Goal: Find specific page/section: Find specific page/section

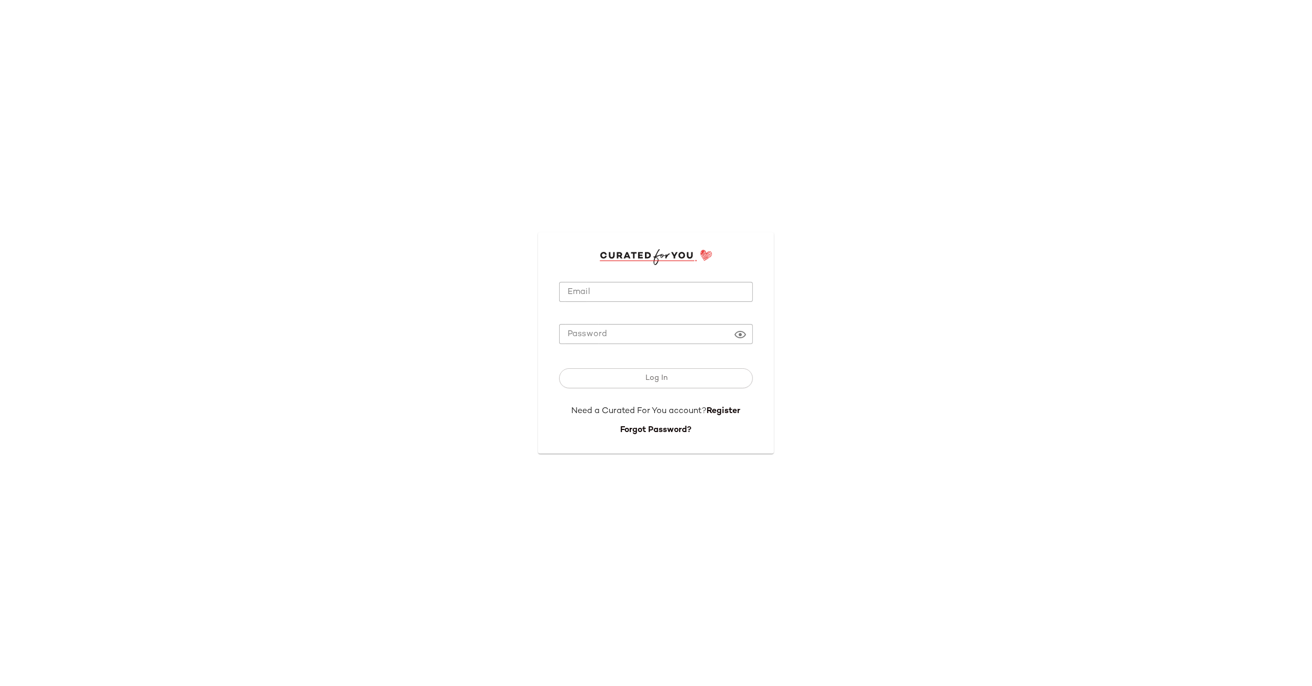
click at [628, 290] on input "Email" at bounding box center [656, 292] width 194 height 21
click at [628, 228] on div "Email Email Required Password Password Log In Need a Curated For You account? R…" at bounding box center [656, 343] width 253 height 238
click at [617, 287] on input "Email" at bounding box center [656, 292] width 194 height 21
type input "**********"
click at [655, 376] on span "Log In" at bounding box center [656, 378] width 23 height 8
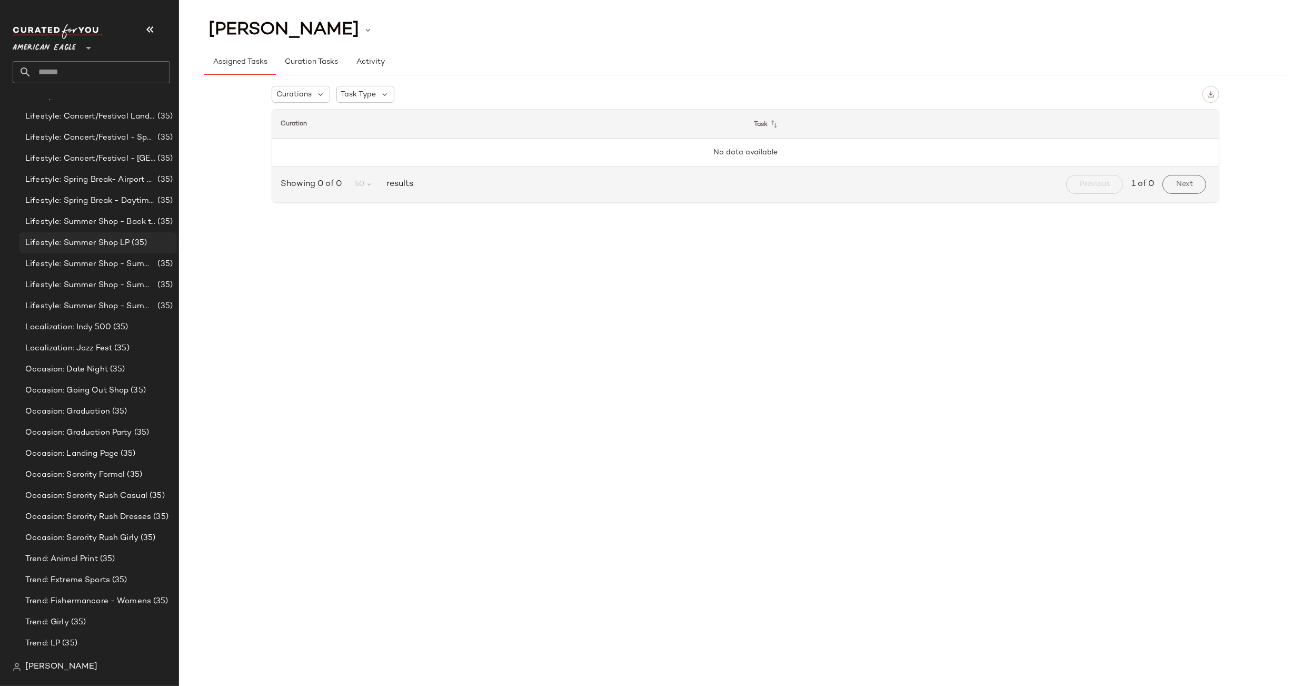
scroll to position [243, 0]
click at [66, 41] on span "American Eagle" at bounding box center [44, 45] width 63 height 19
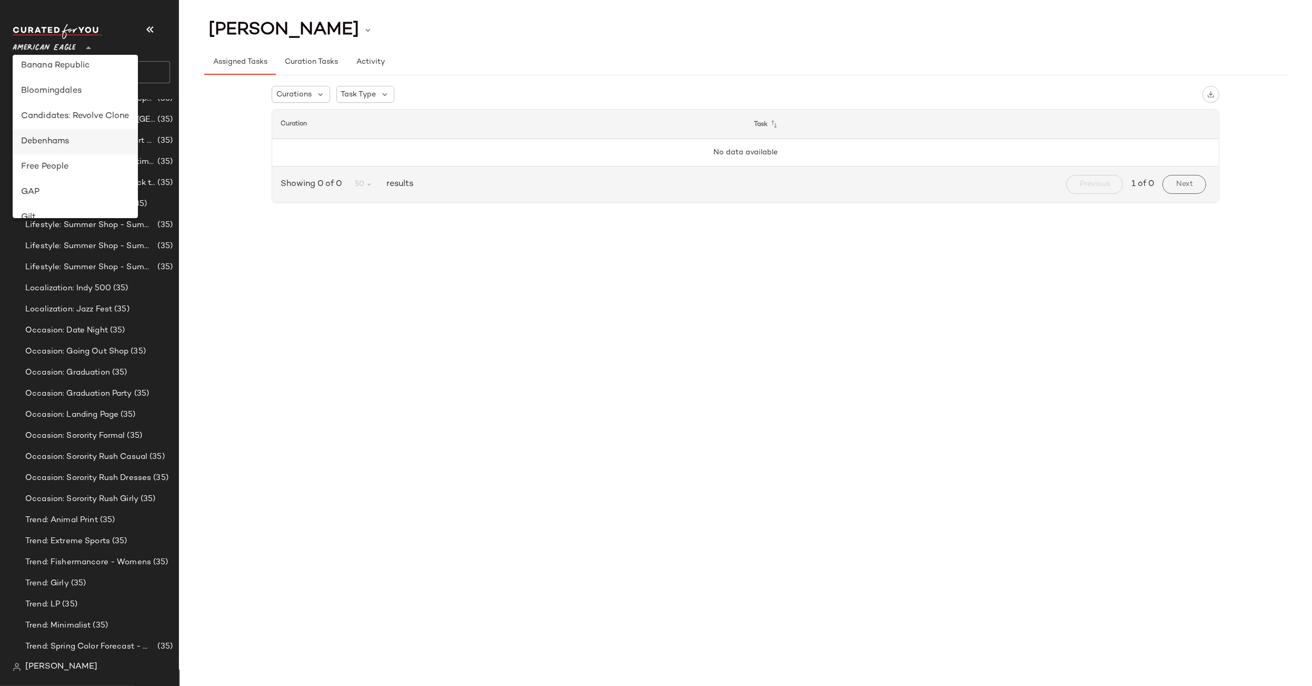
scroll to position [128, 0]
click at [72, 131] on div "Candidates: Revolve Clone" at bounding box center [75, 119] width 125 height 25
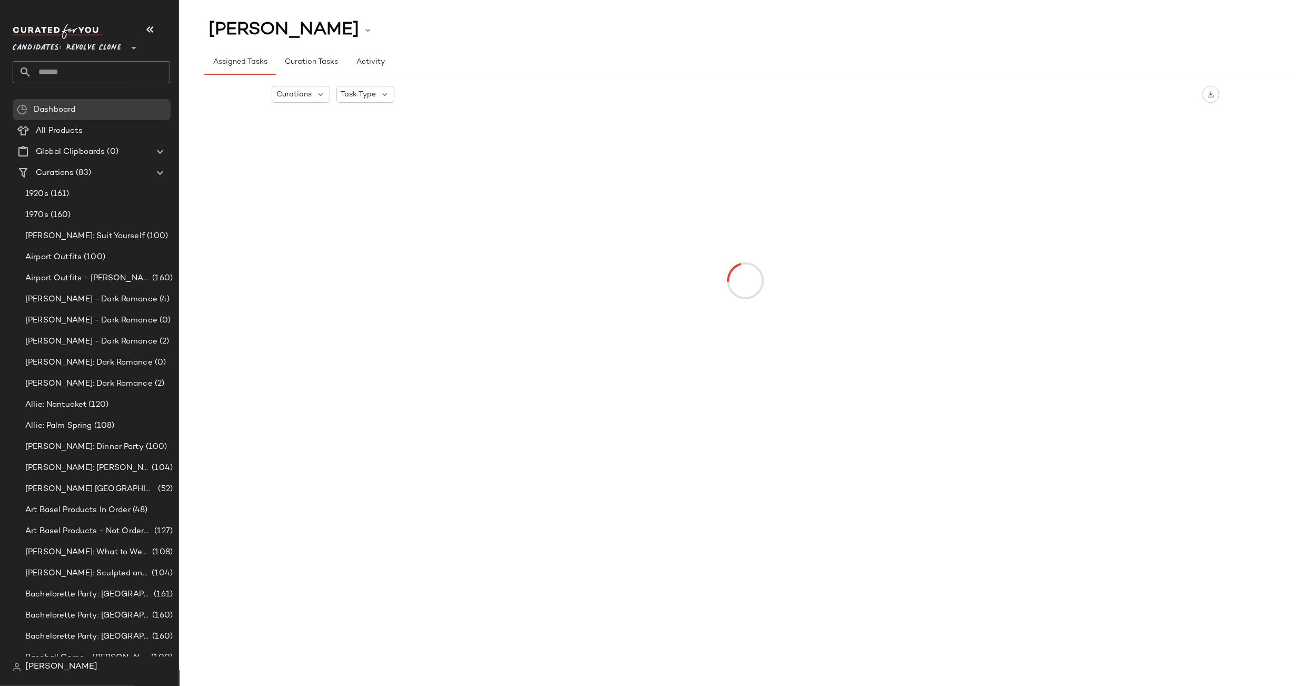
click at [64, 45] on span "Candidates: Revolve Clone" at bounding box center [67, 45] width 108 height 19
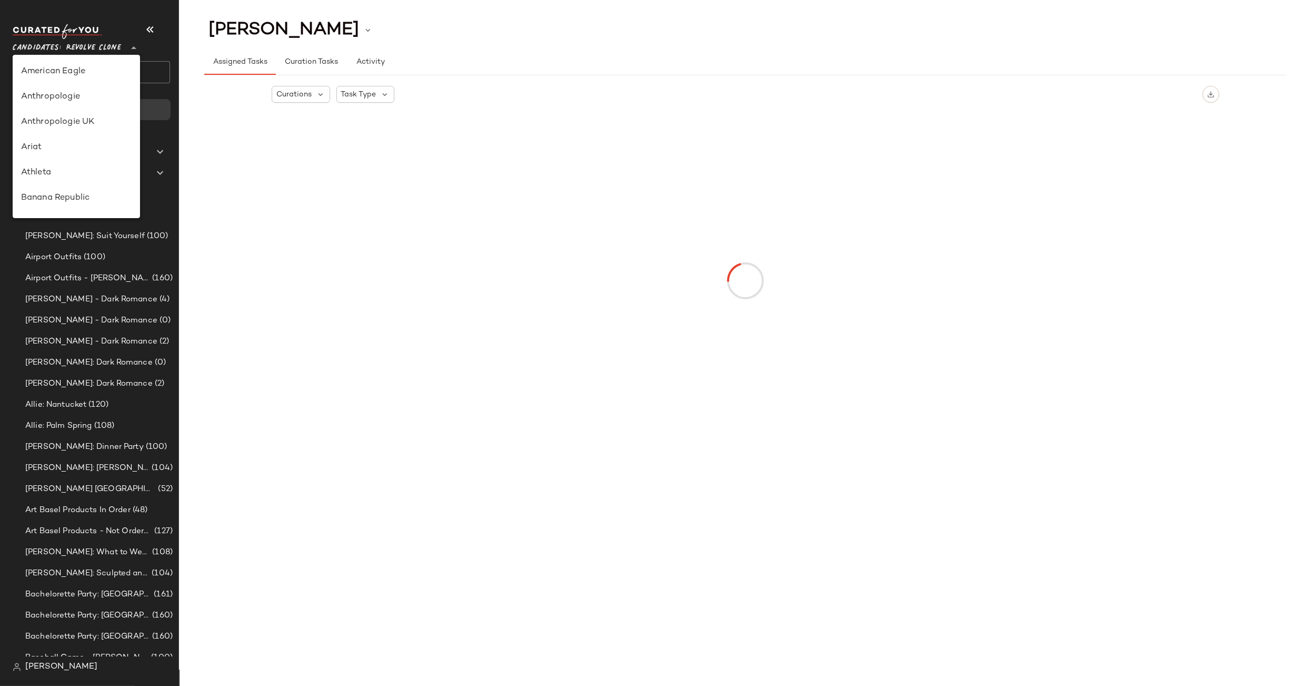
scroll to position [177, 0]
click at [70, 86] on div "Debenhams" at bounding box center [77, 96] width 128 height 25
type input "**"
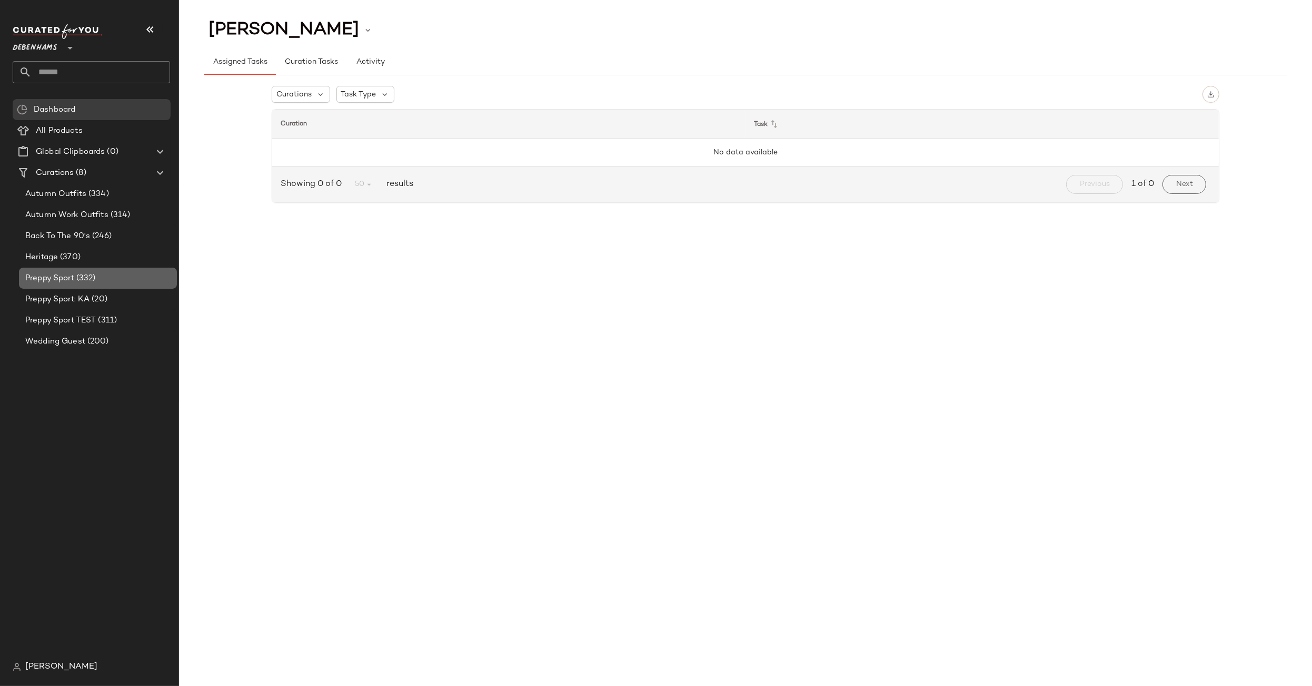
click at [45, 269] on div "Preppy Sport (332)" at bounding box center [98, 277] width 158 height 21
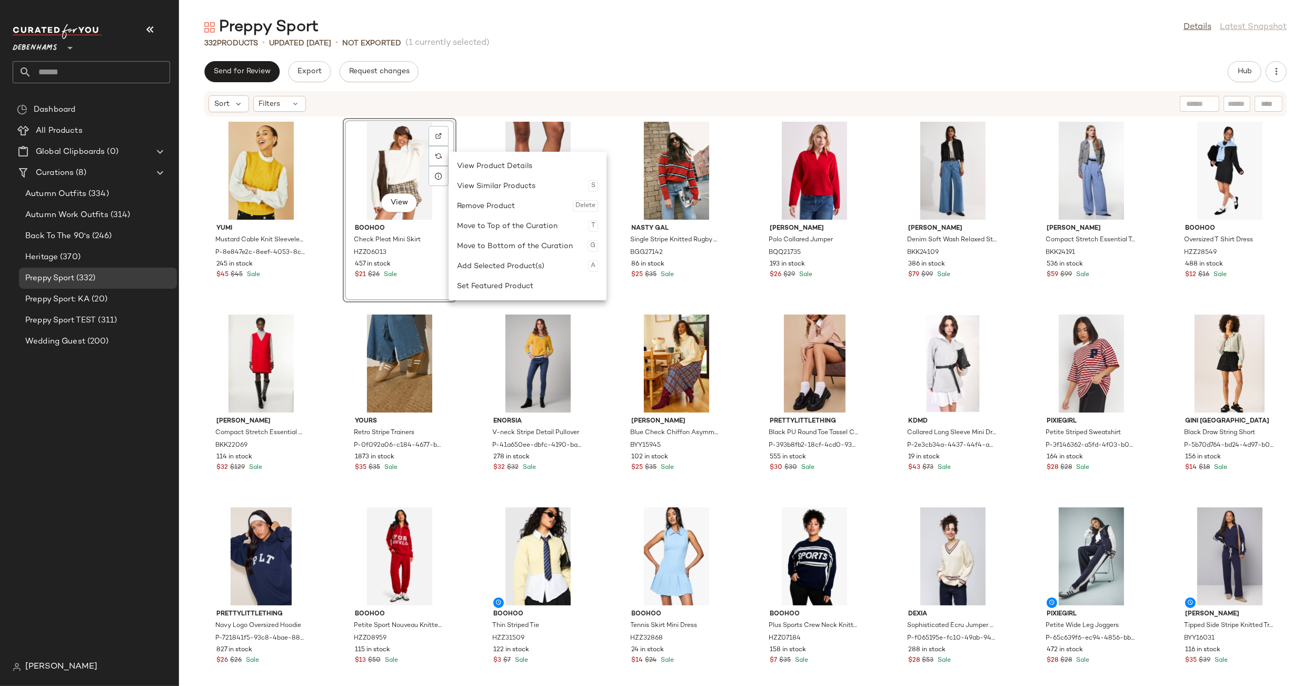
scroll to position [4, 0]
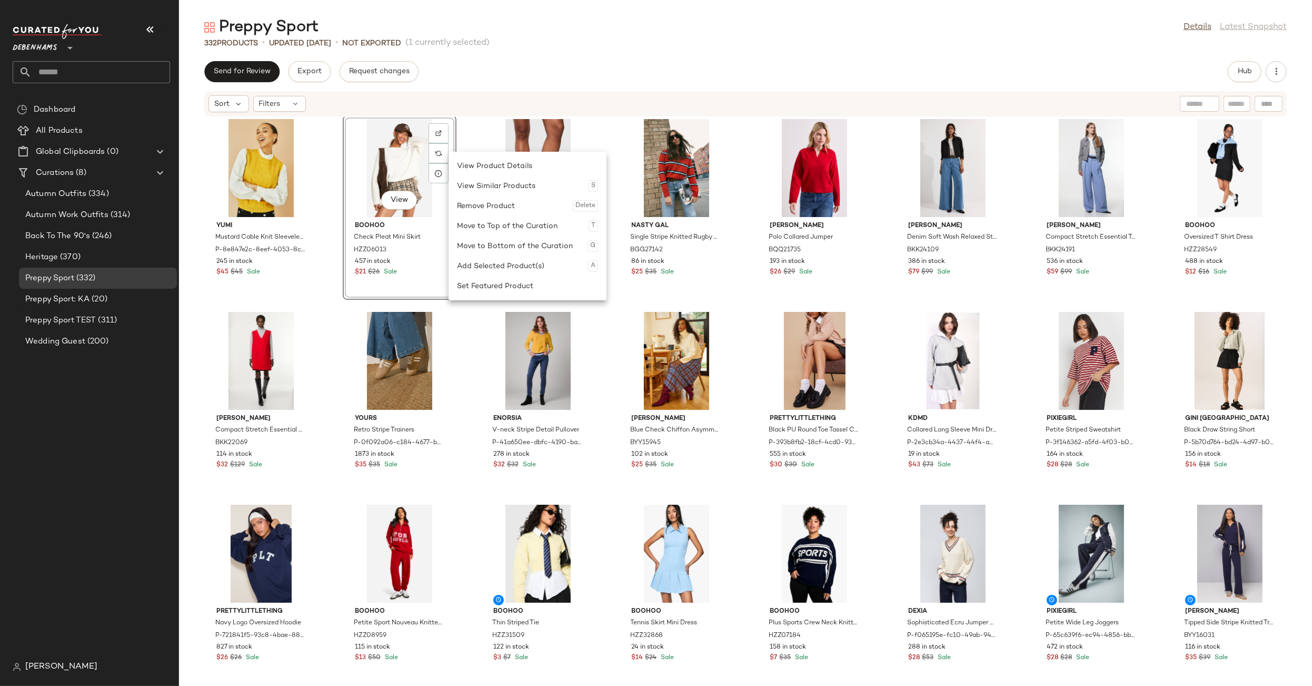
click at [559, 69] on div "Send for Review Export Request changes Hub" at bounding box center [745, 71] width 1083 height 21
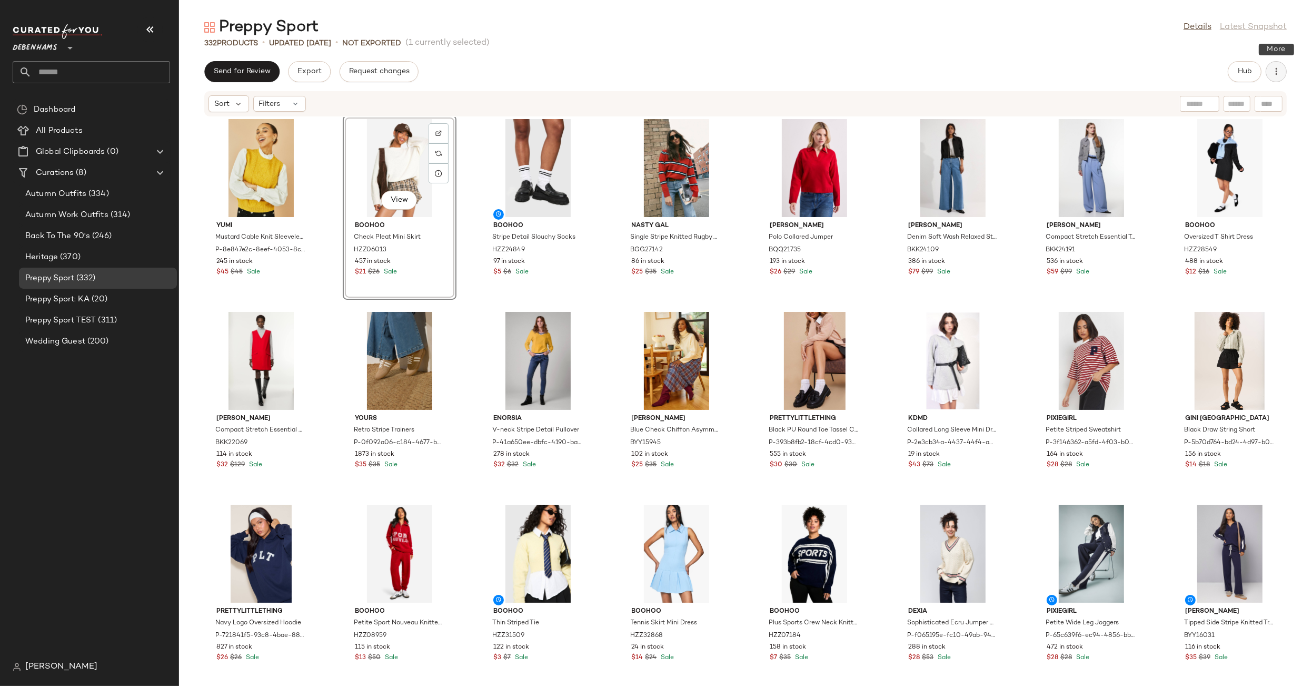
click at [1277, 71] on icon "button" at bounding box center [1276, 71] width 11 height 11
click at [967, 56] on div "Preppy Sport Details Latest Snapshot 332 Products • updated [DATE] • Not Export…" at bounding box center [745, 351] width 1133 height 669
